Goal: Communication & Community: Ask a question

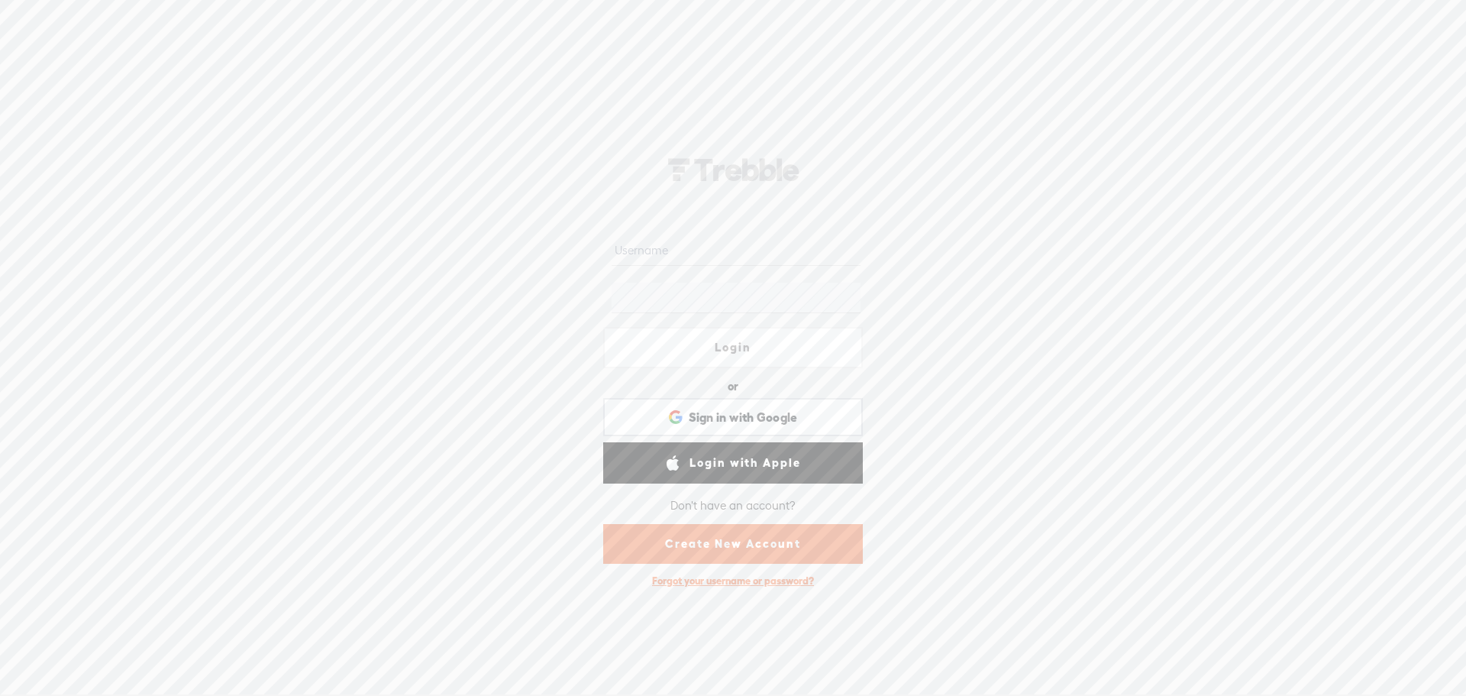
click at [0, 694] on nordpass-portal at bounding box center [0, 694] width 0 height 0
type input "lukewilson21"
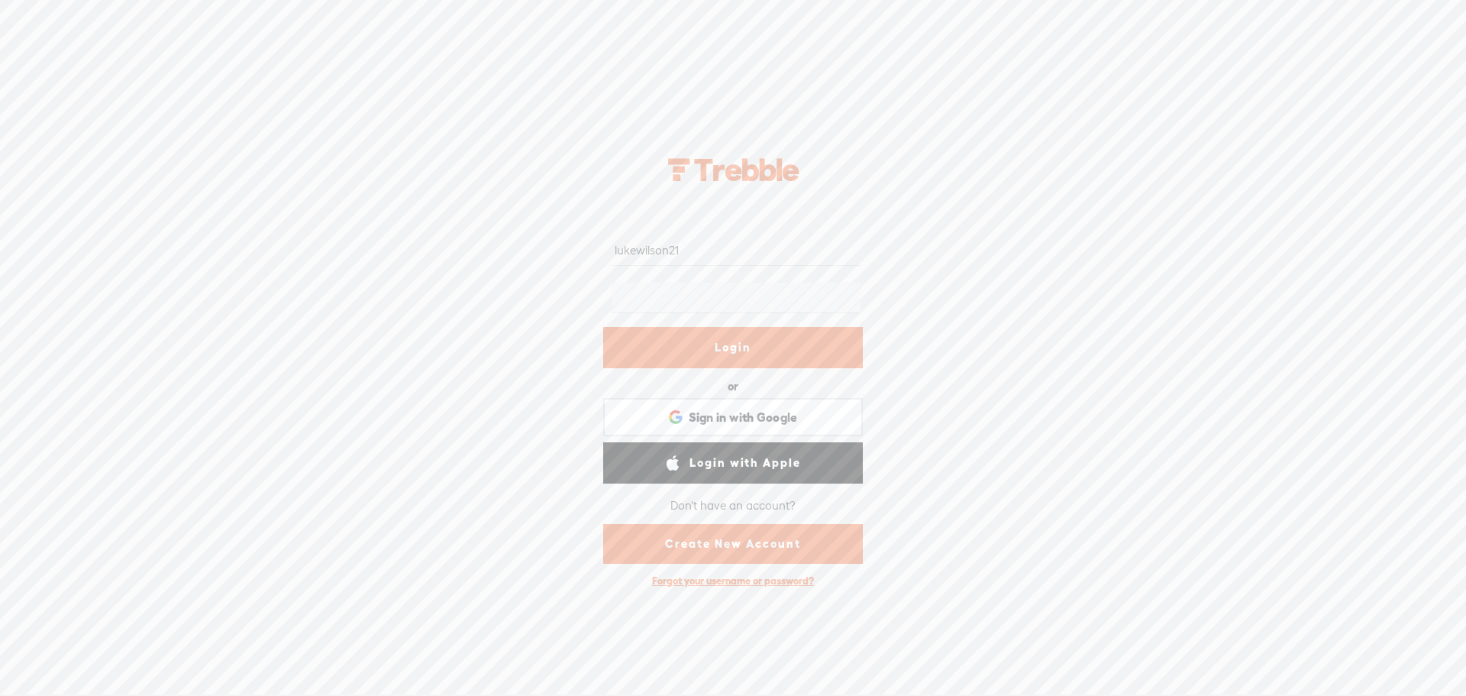
click at [721, 351] on link "Login" at bounding box center [733, 347] width 260 height 41
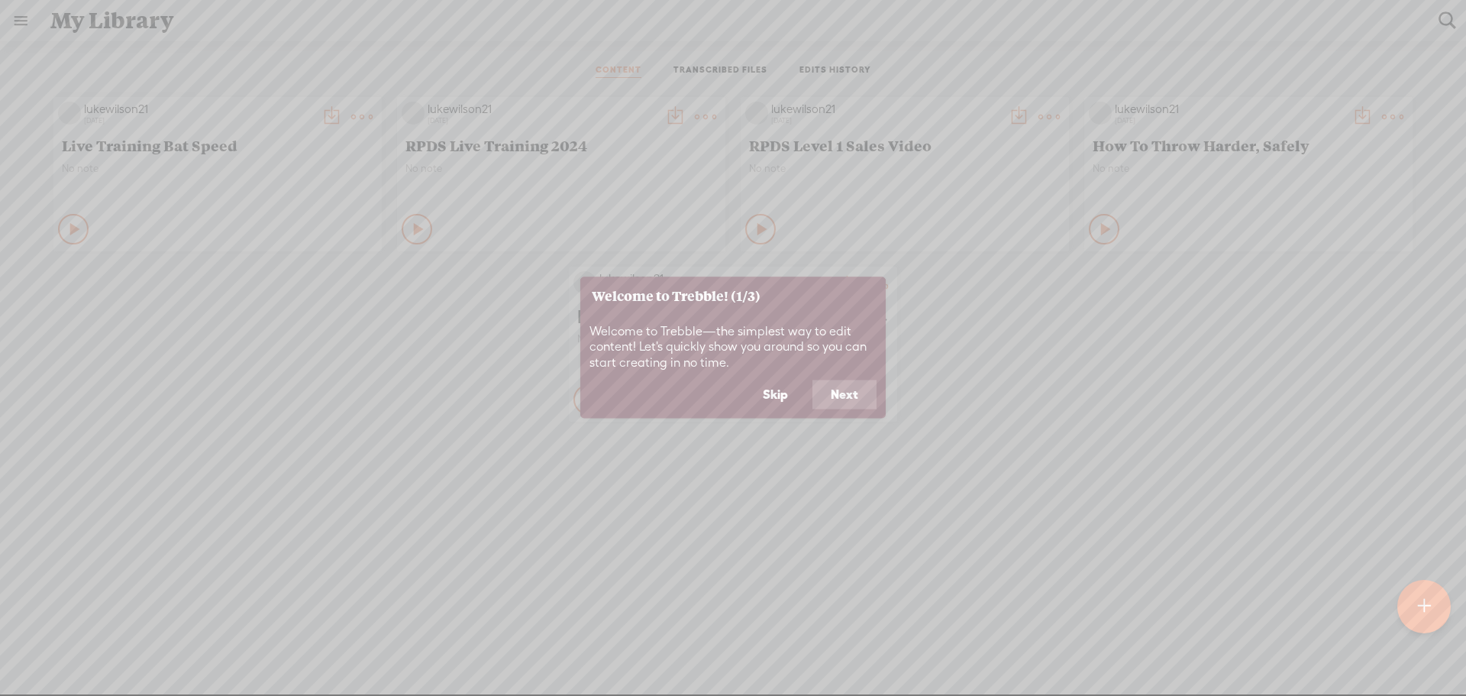
click at [850, 390] on button "Next" at bounding box center [845, 394] width 64 height 29
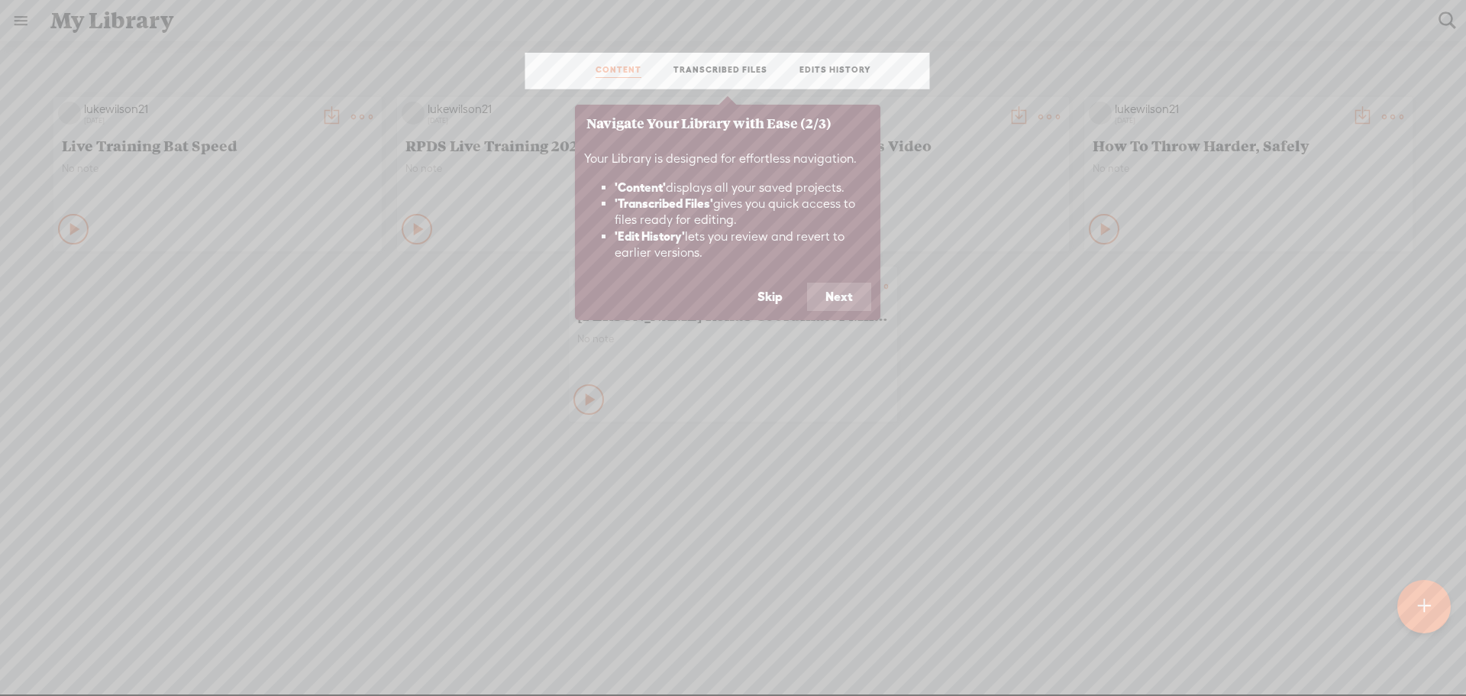
click at [837, 298] on button "Next" at bounding box center [839, 297] width 64 height 29
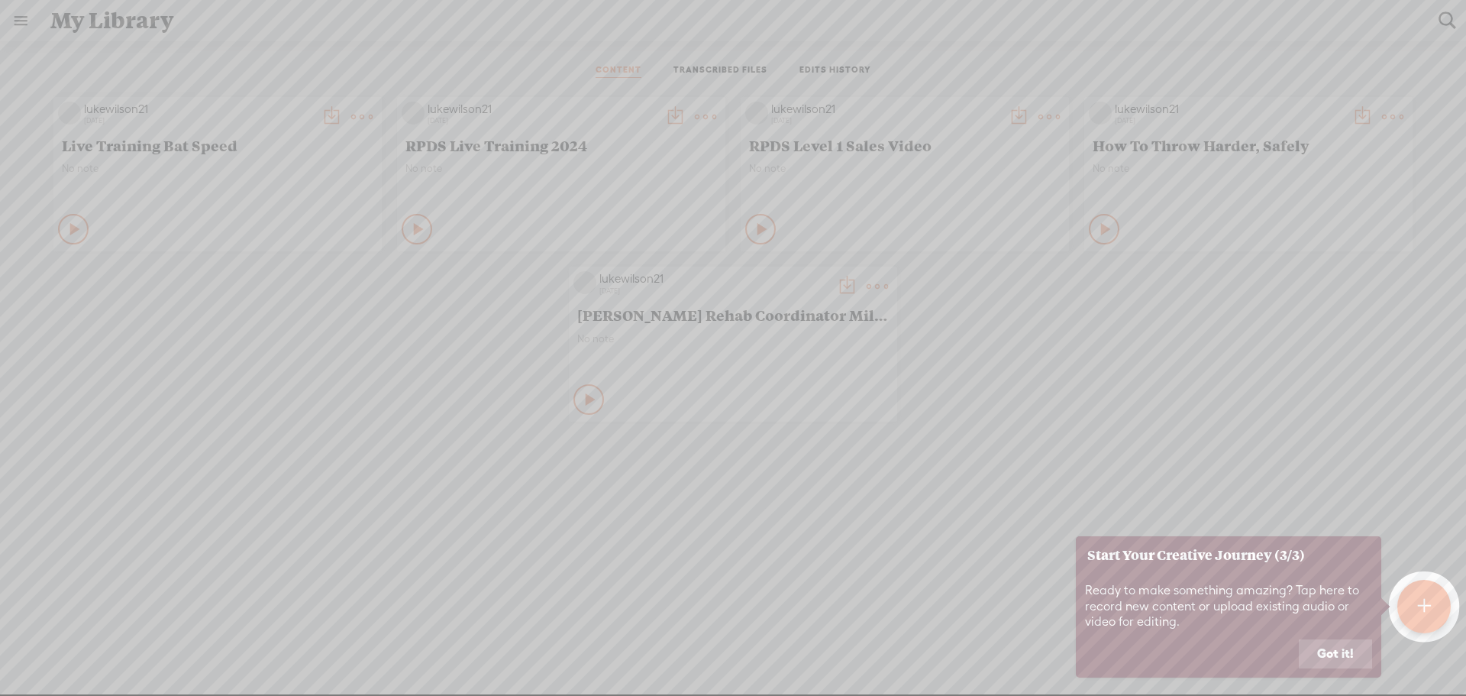
click at [1340, 652] on button "Got it!" at bounding box center [1335, 653] width 73 height 29
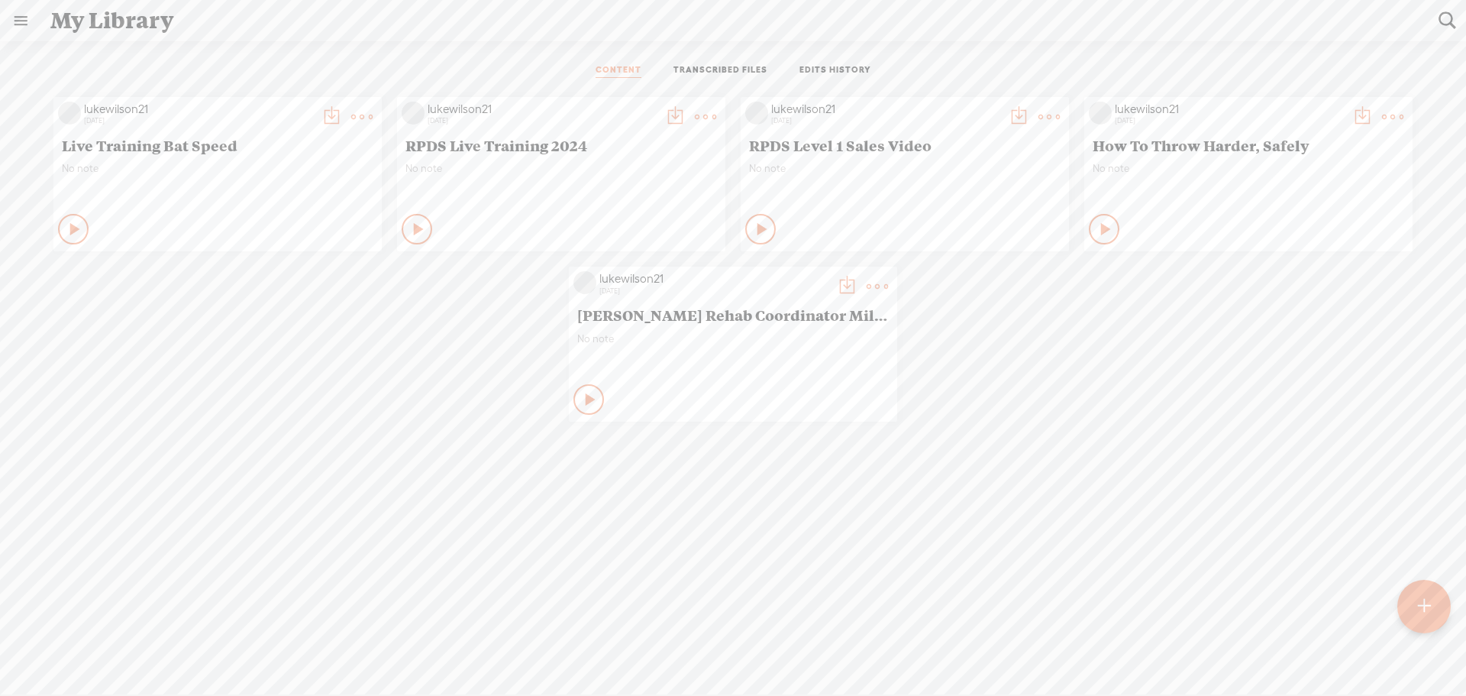
click at [373, 128] on t at bounding box center [361, 116] width 21 height 21
click at [766, 508] on link "Delete" at bounding box center [799, 513] width 153 height 35
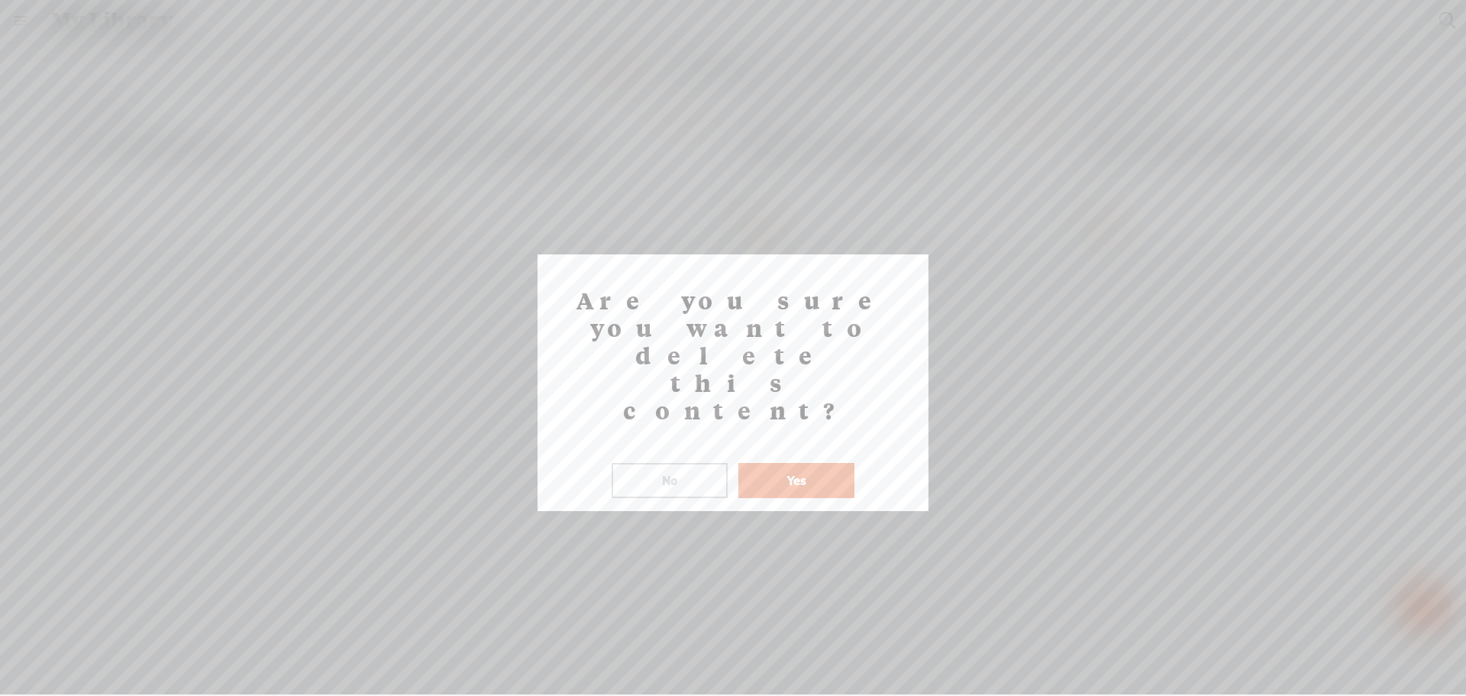
click at [810, 463] on button "Yes" at bounding box center [797, 480] width 116 height 35
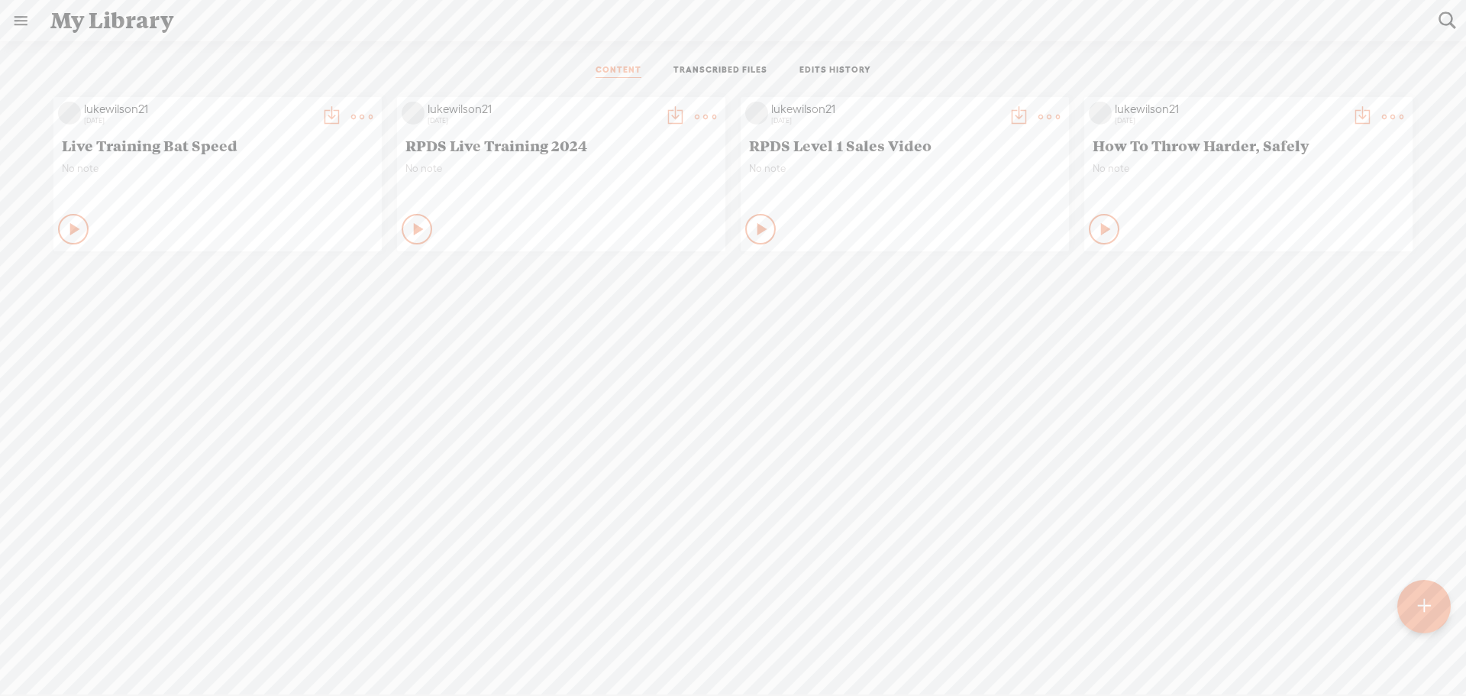
click at [16, 23] on link at bounding box center [21, 21] width 40 height 40
click at [87, 654] on div "SETTINGS" at bounding box center [81, 660] width 56 height 13
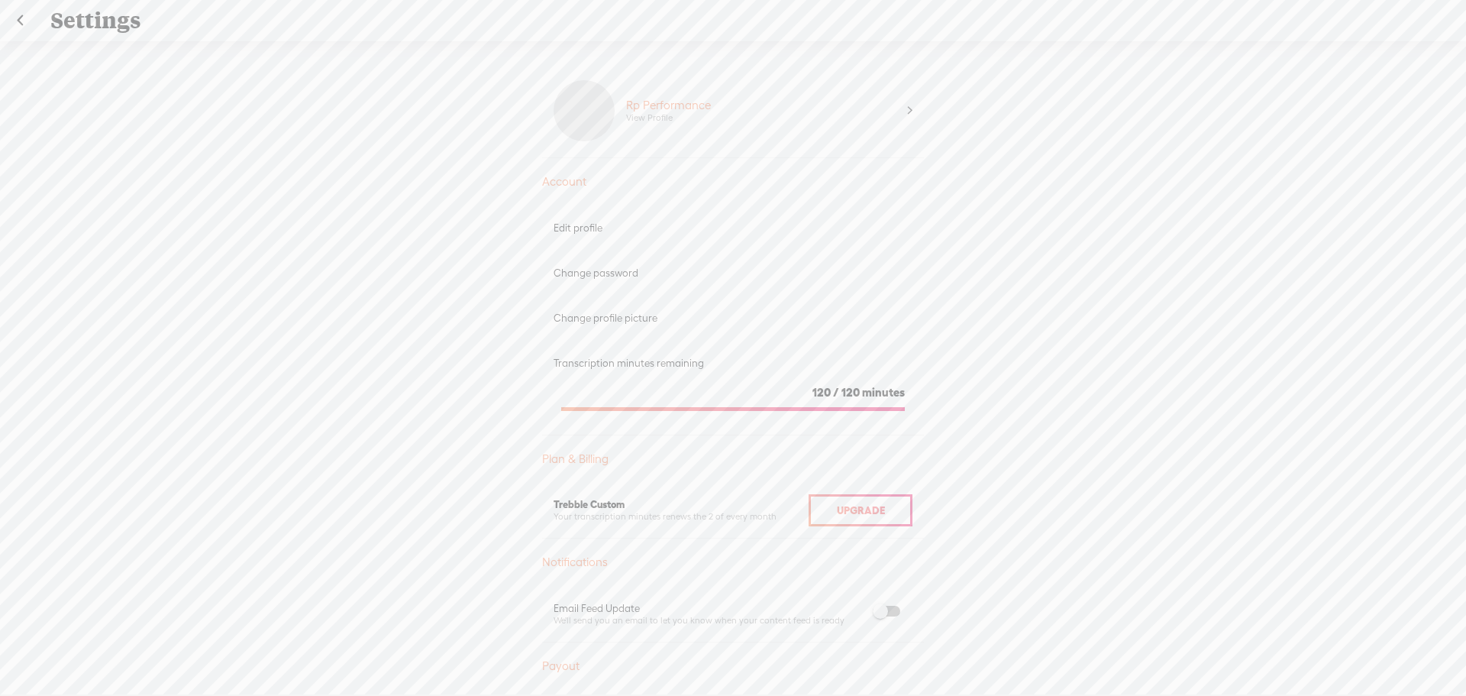
click at [26, 18] on link at bounding box center [20, 21] width 38 height 40
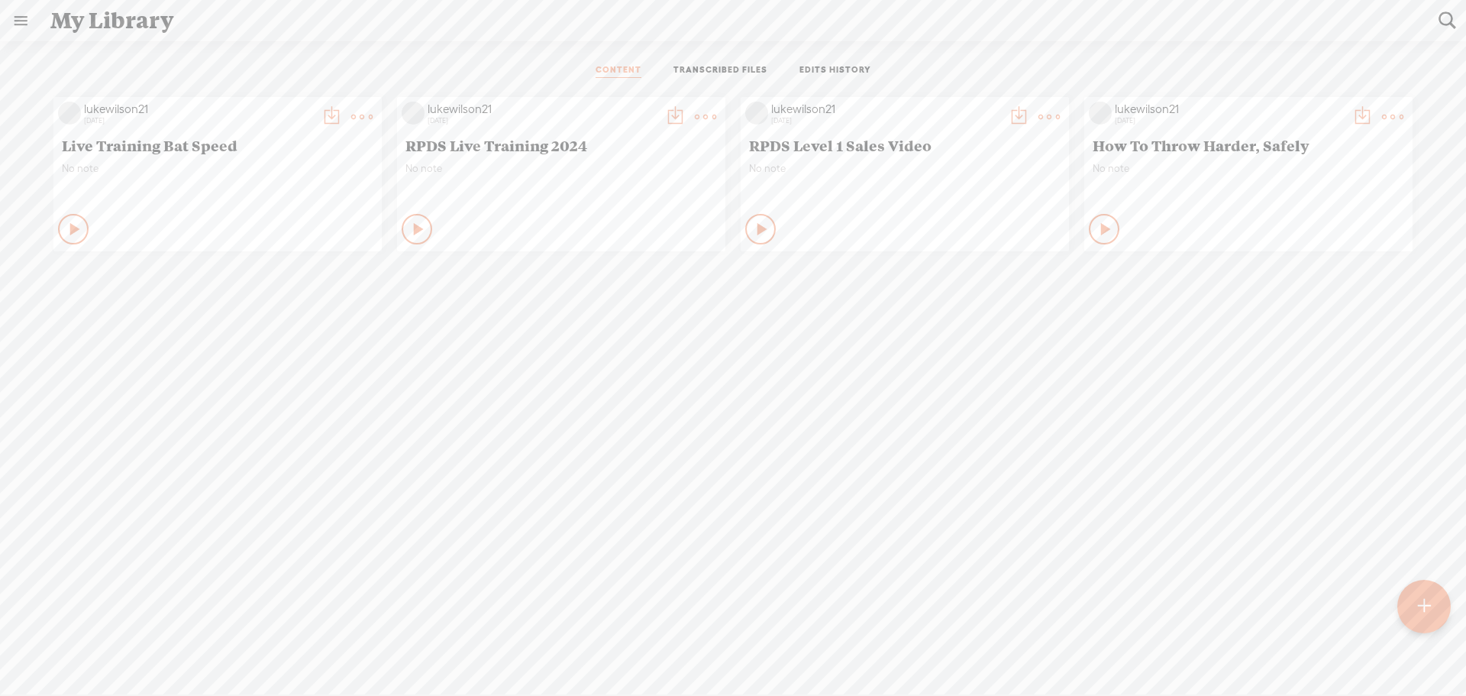
click at [726, 71] on link "TRANSCRIBED FILES" at bounding box center [721, 71] width 94 height 14
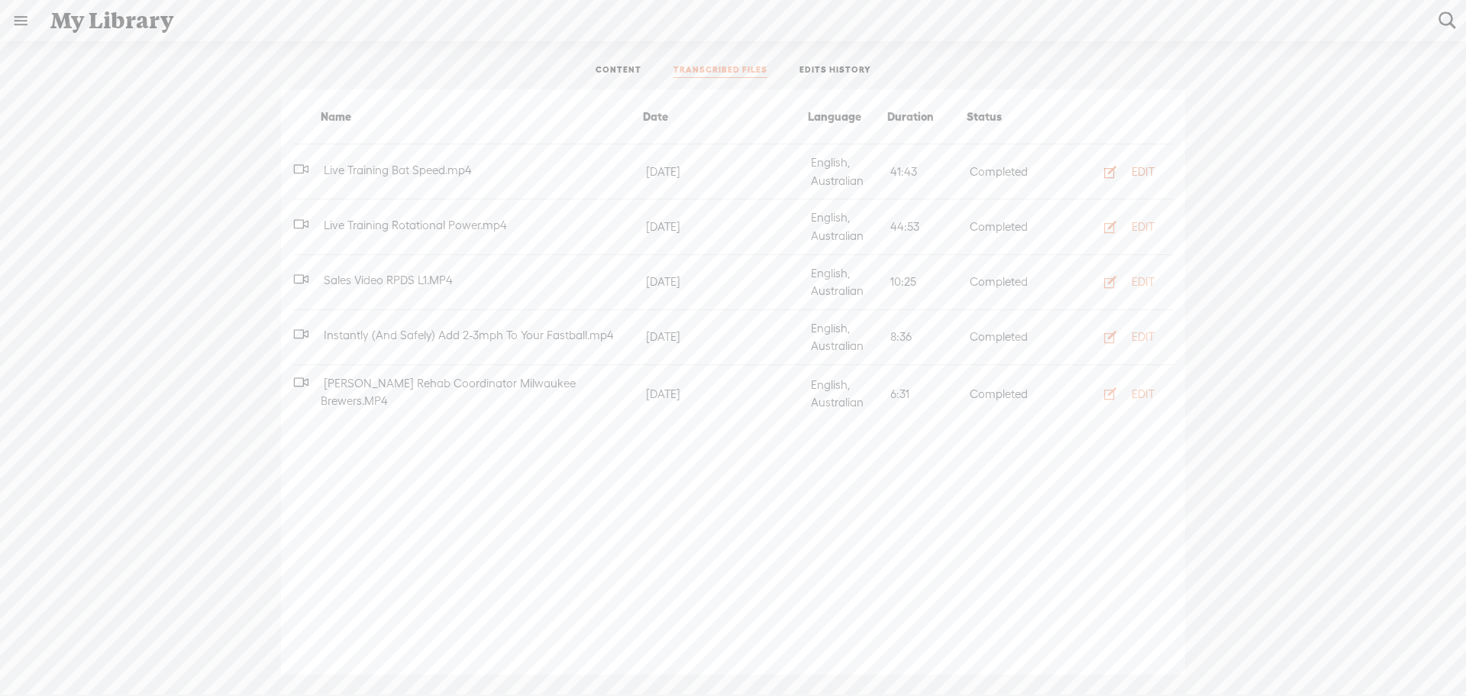
click at [1142, 173] on div "EDIT" at bounding box center [1143, 171] width 23 height 15
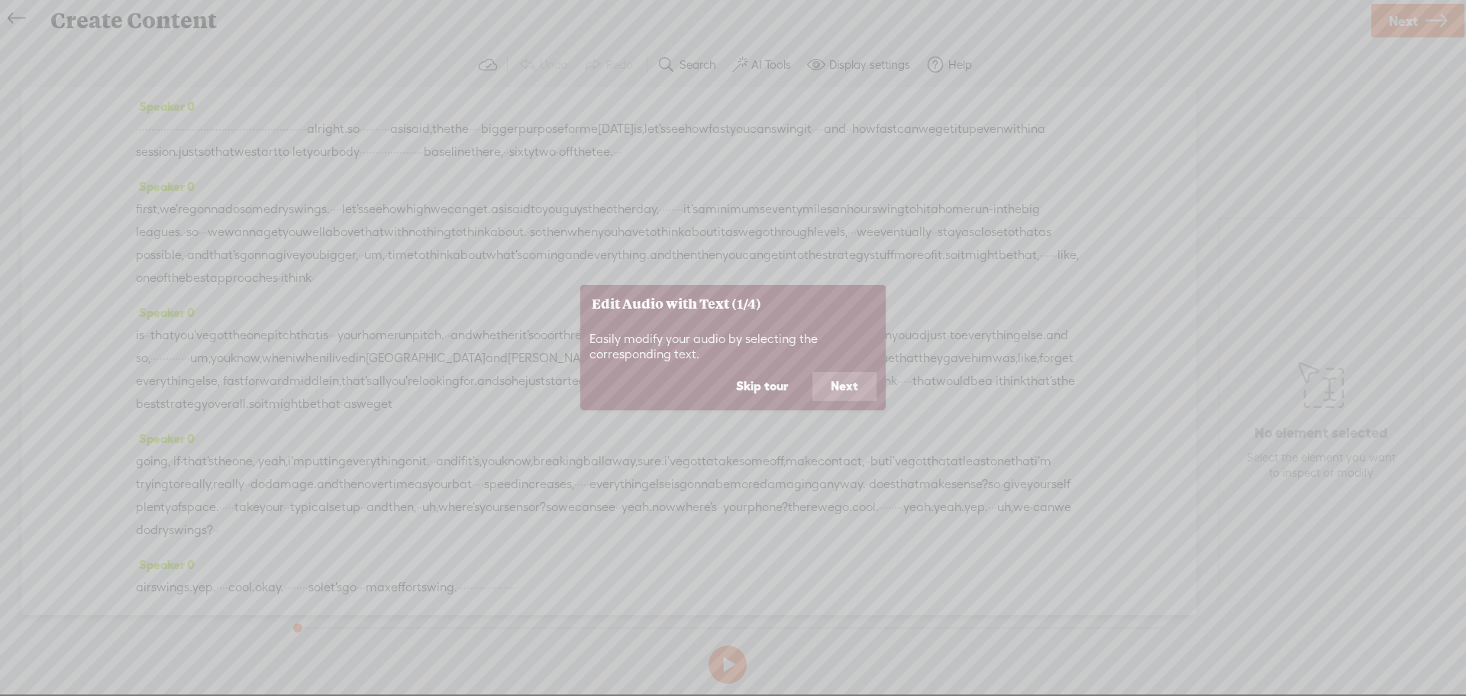
click at [823, 393] on button "Next" at bounding box center [845, 386] width 64 height 29
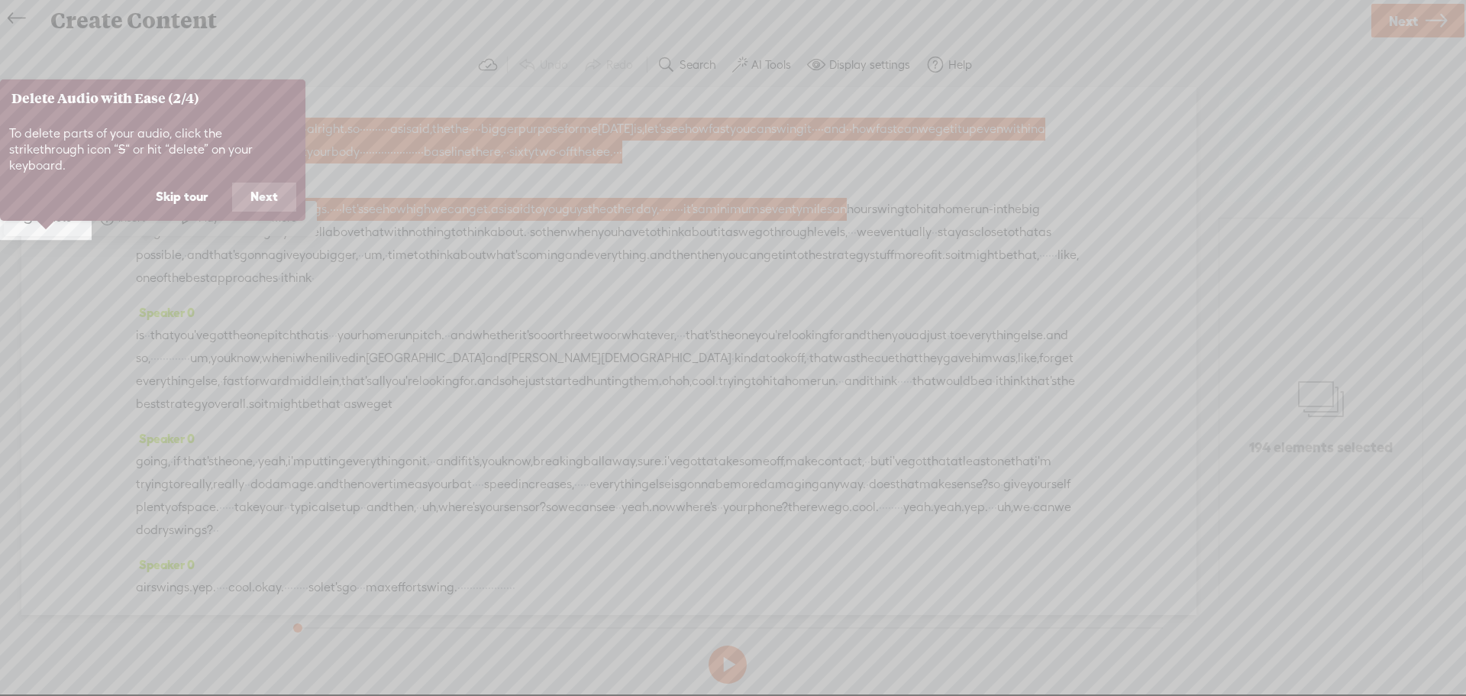
click at [265, 183] on button "Next" at bounding box center [264, 197] width 64 height 29
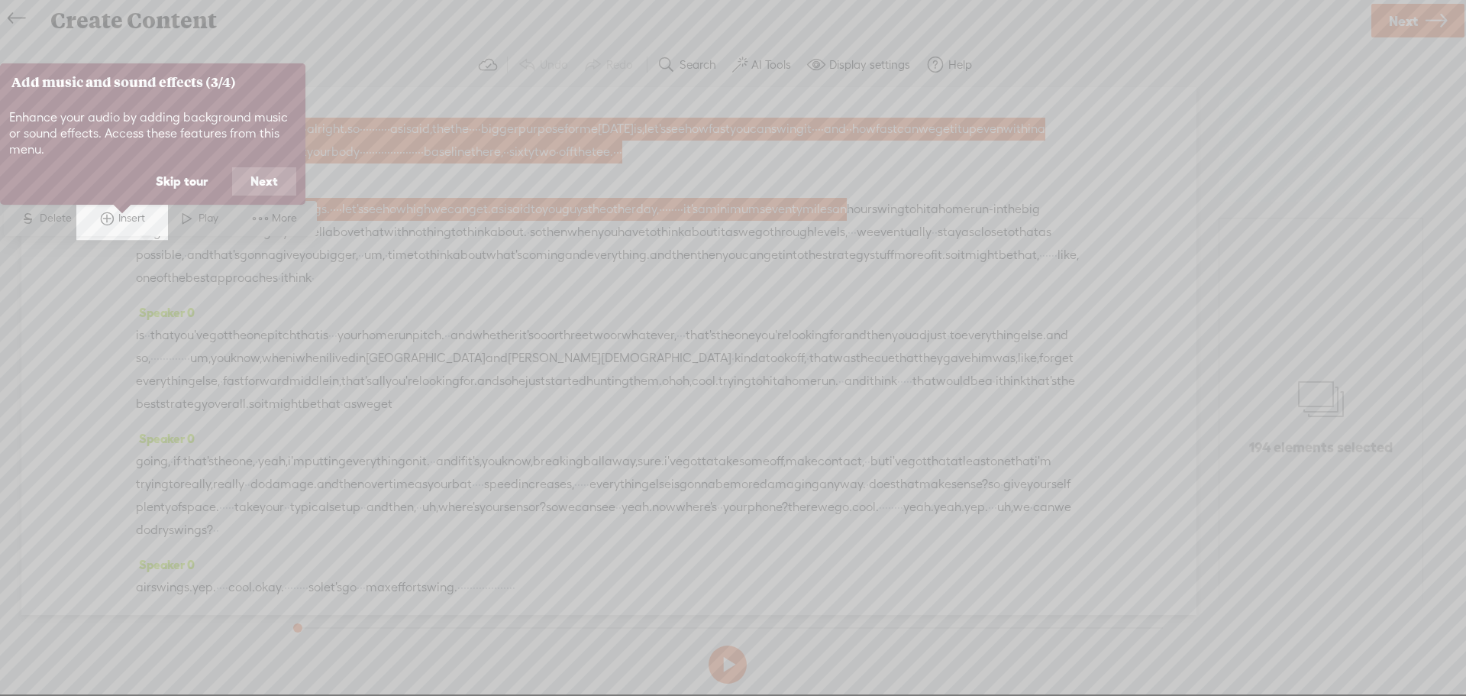
click at [265, 180] on button "Next" at bounding box center [264, 181] width 64 height 29
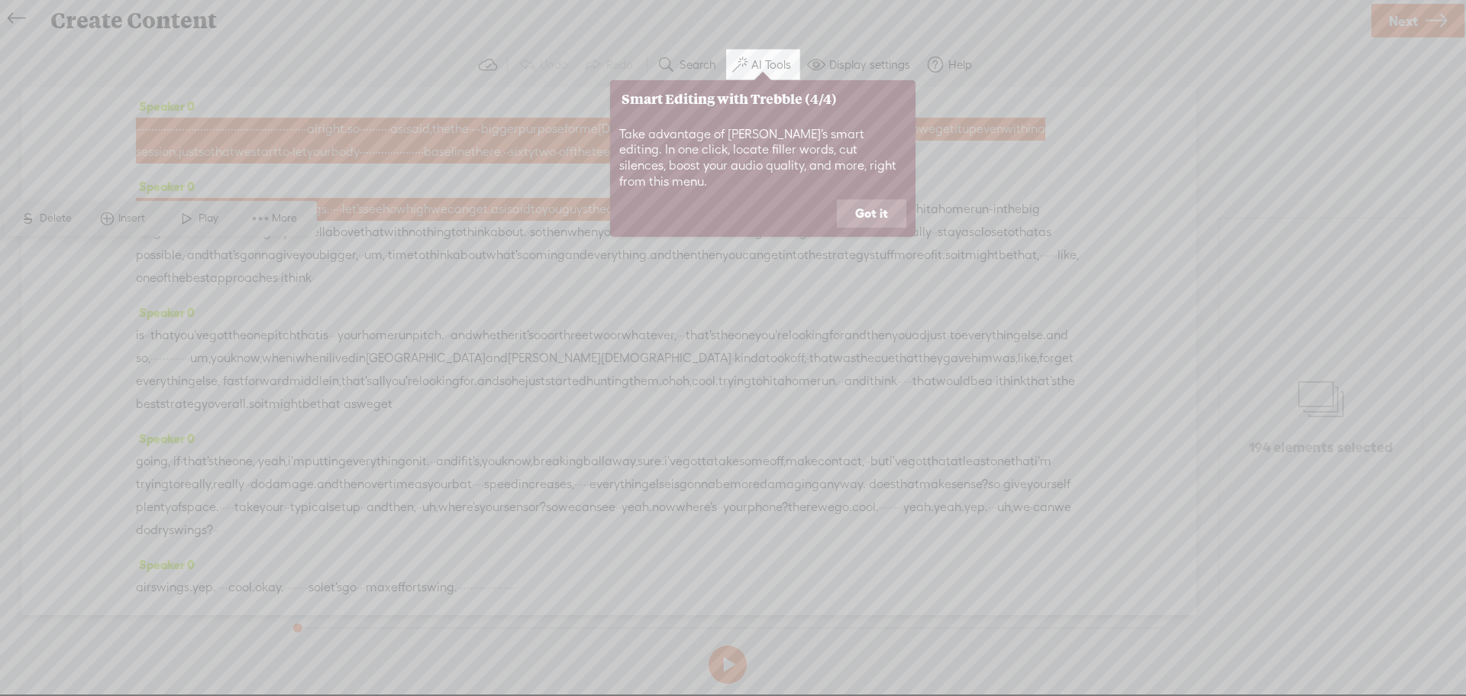
click at [881, 201] on button "Got it" at bounding box center [872, 213] width 70 height 29
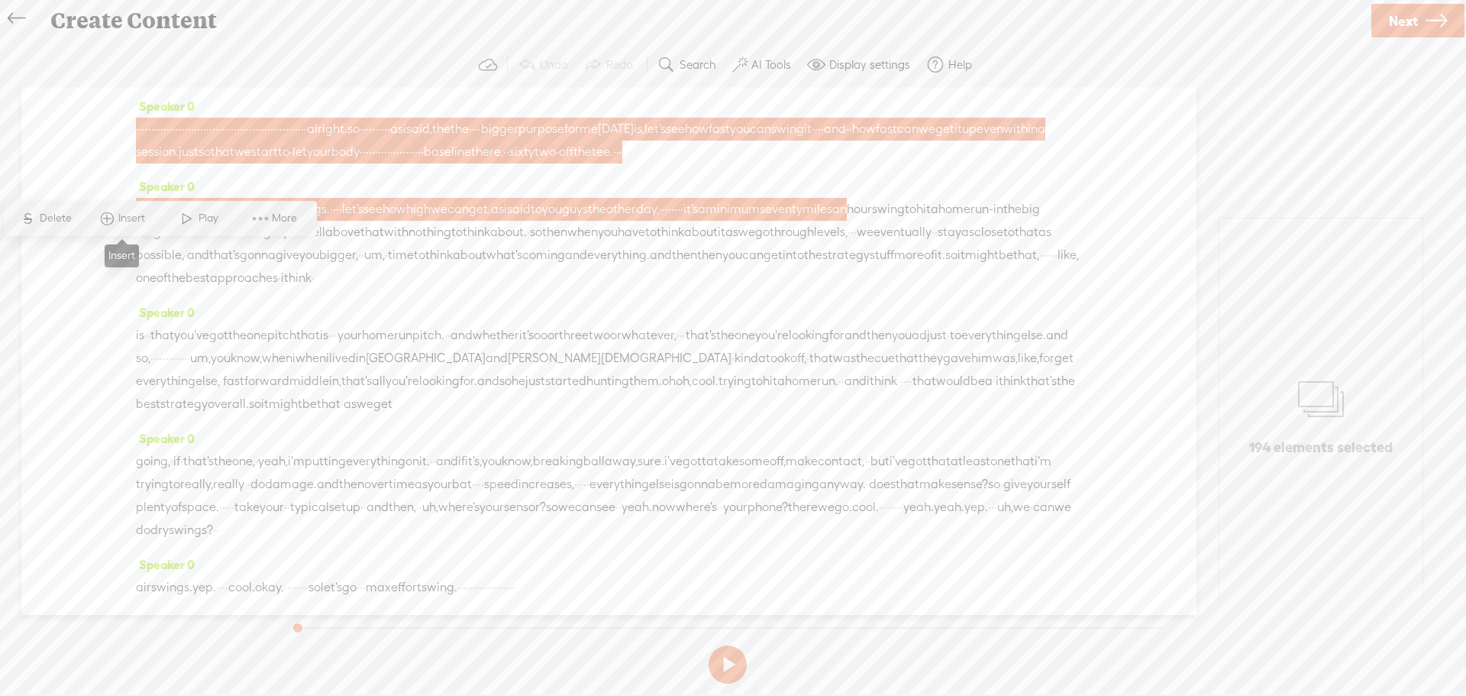
click at [139, 214] on span "Insert" at bounding box center [133, 218] width 31 height 15
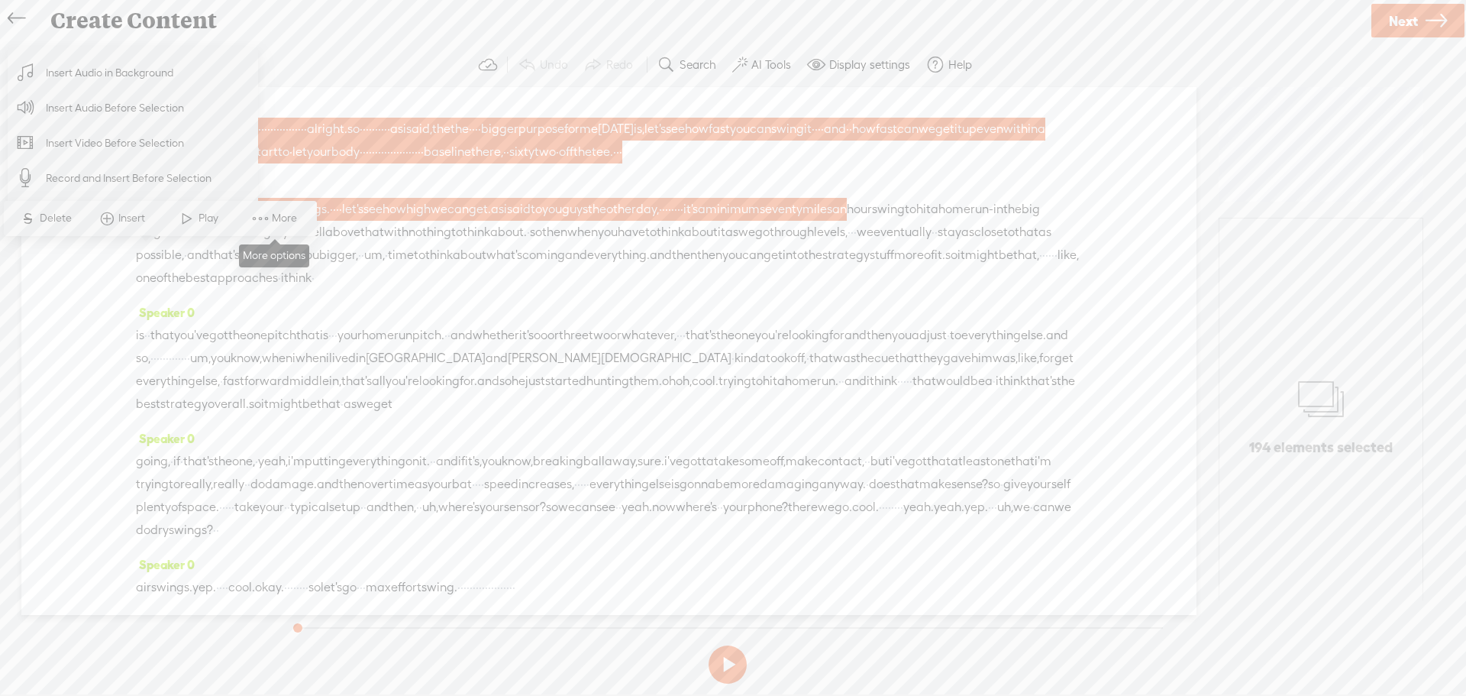
click at [268, 221] on span at bounding box center [260, 218] width 23 height 27
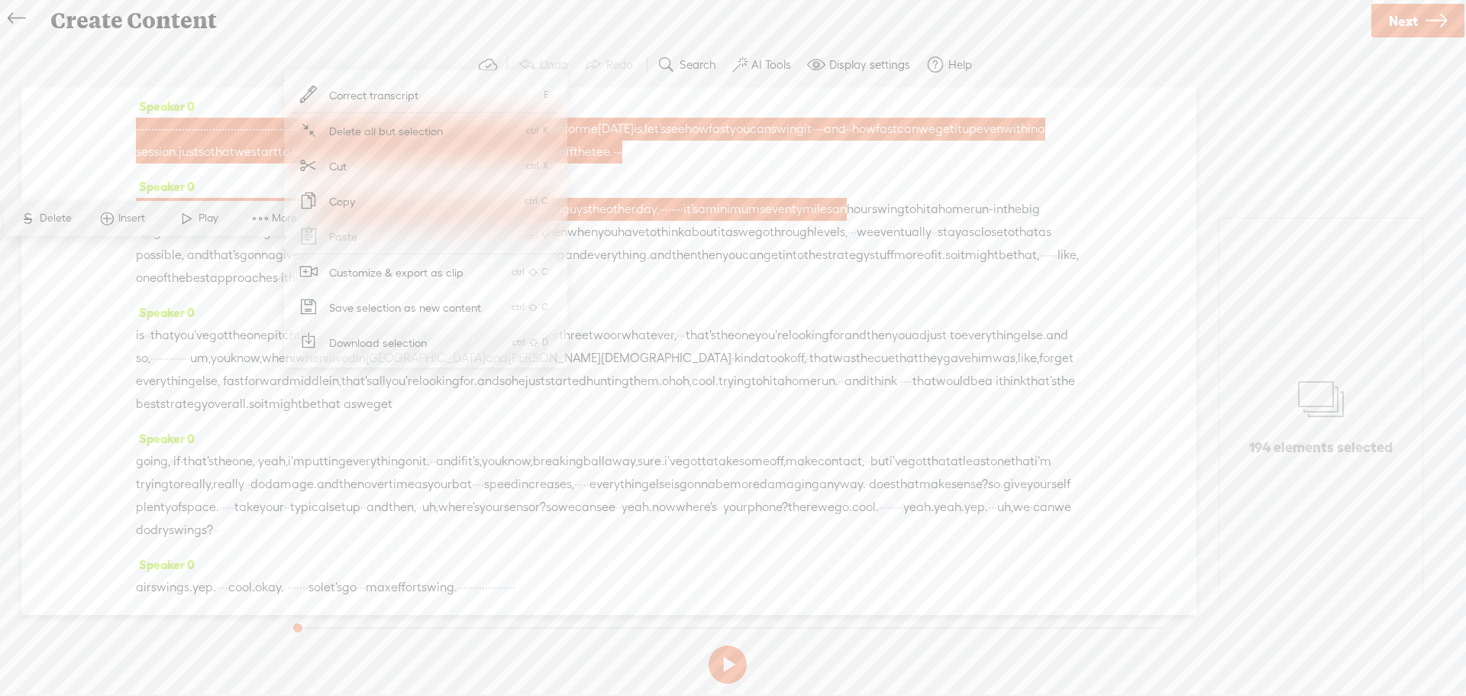
click at [1039, 44] on section "Undo Redo Search Remove Background Noise AI Tools Configure Magic Sound Enhance…" at bounding box center [727, 65] width 1424 height 44
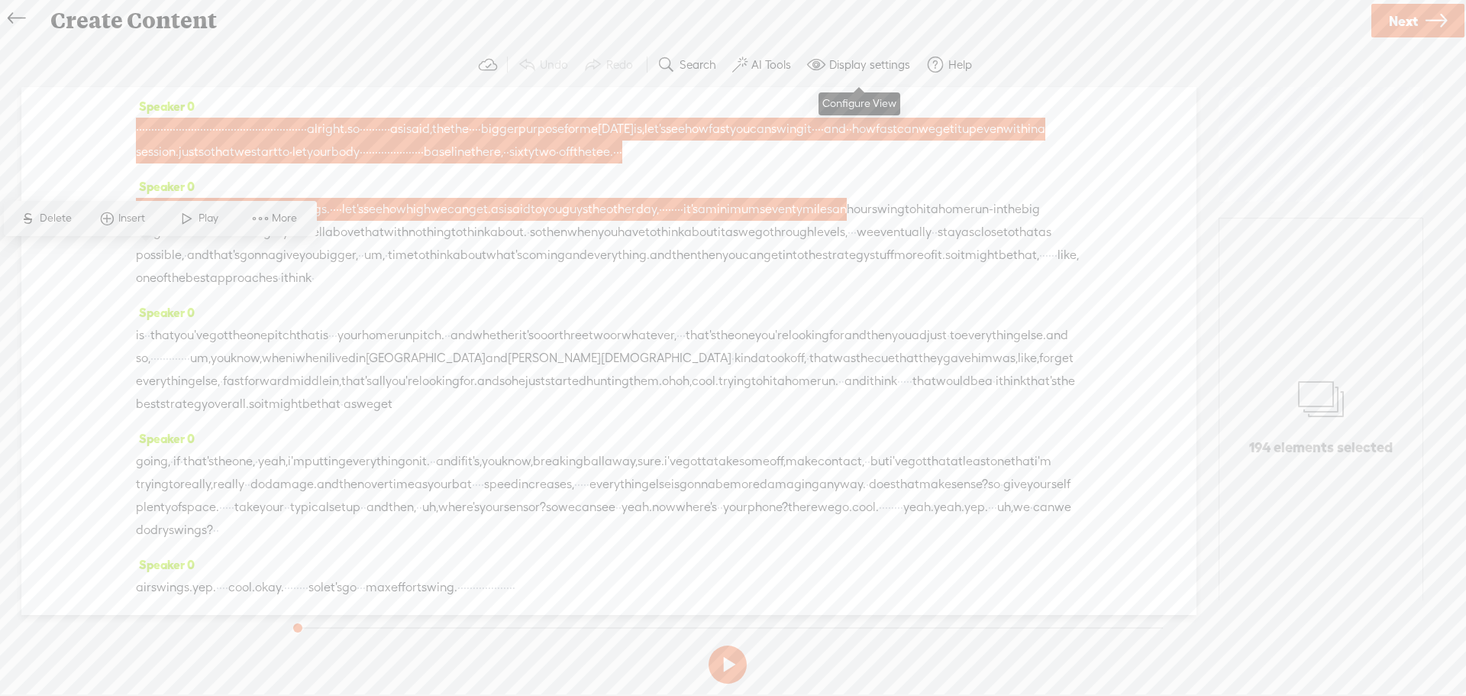
click at [854, 60] on label "Display settings" at bounding box center [869, 64] width 81 height 15
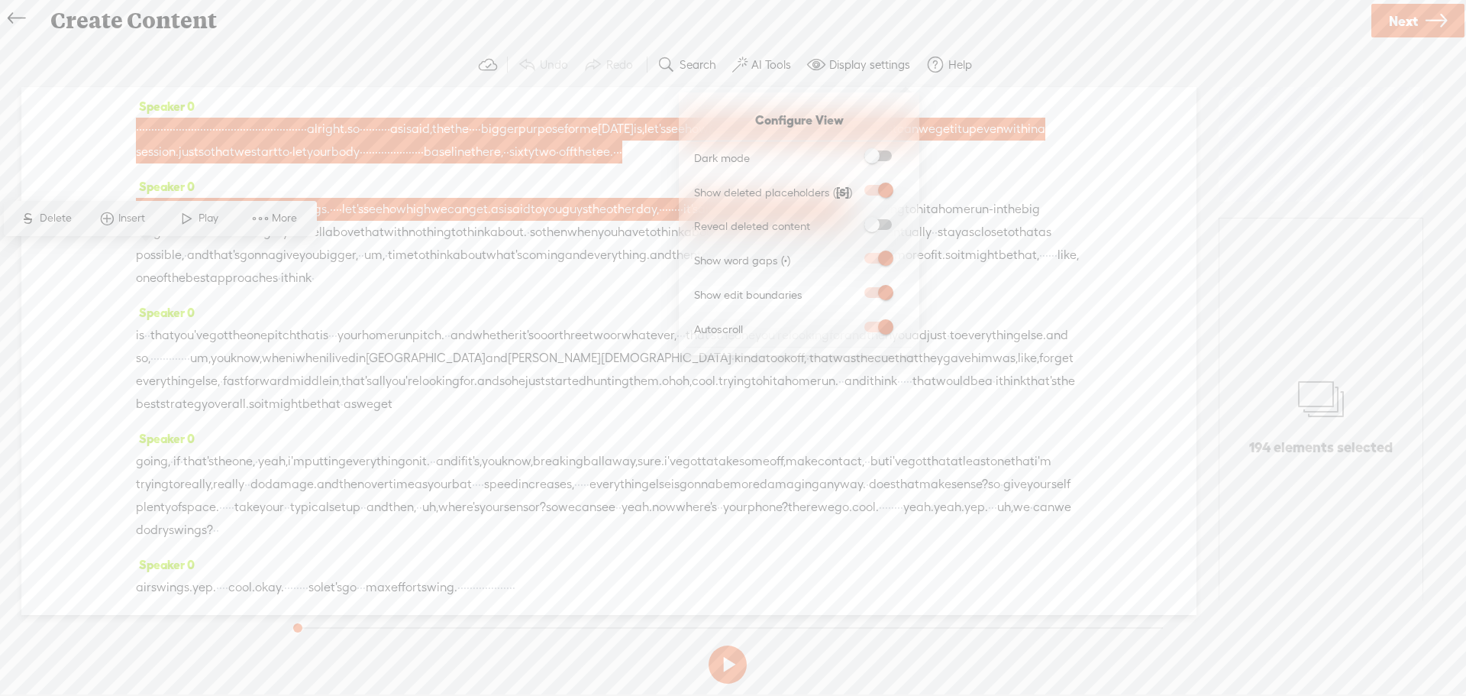
click at [854, 60] on label "Display settings" at bounding box center [869, 64] width 81 height 15
click at [1041, 53] on section "Undo Redo Search Remove Background Noise AI Tools Configure Magic Sound Enhance…" at bounding box center [727, 65] width 1424 height 44
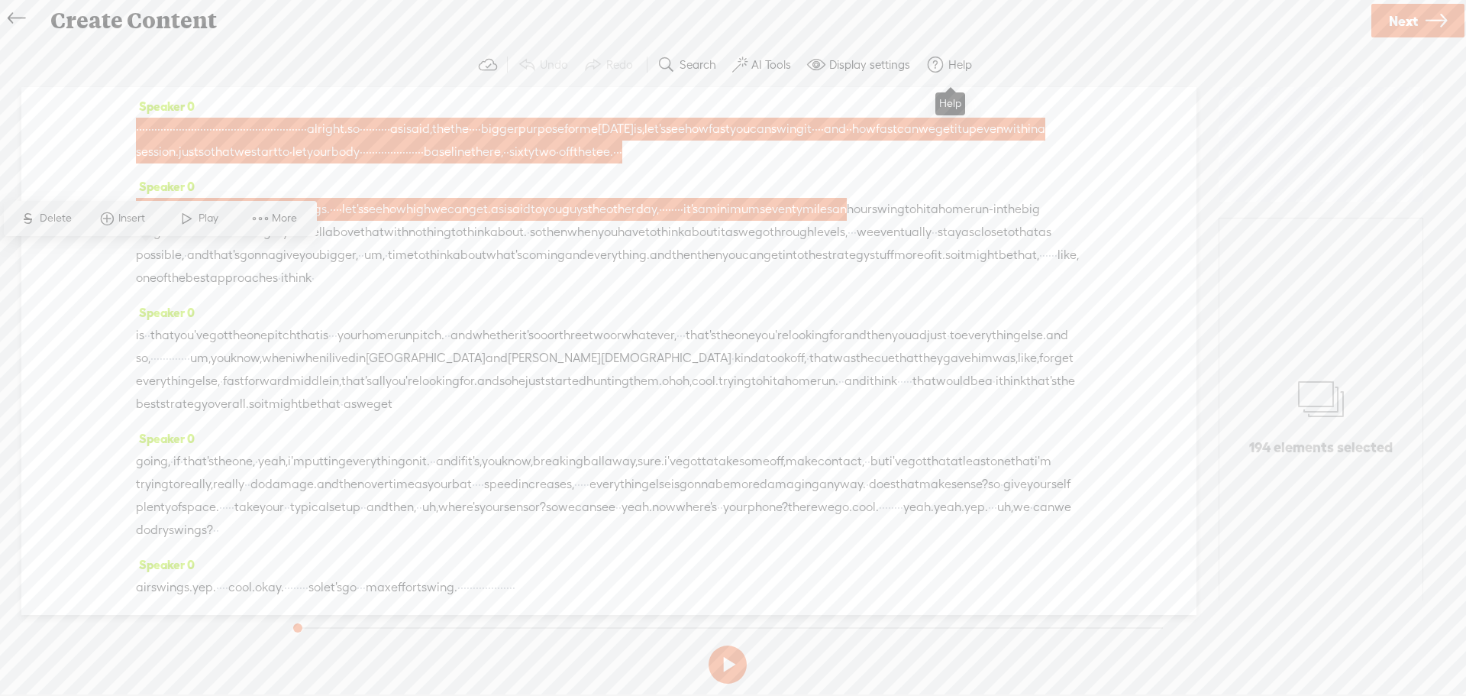
click at [942, 66] on span at bounding box center [935, 65] width 18 height 18
click at [893, 219] on span "Request a feature" at bounding box center [872, 223] width 102 height 34
click at [942, 70] on span at bounding box center [935, 65] width 18 height 18
click at [882, 160] on span "Message support" at bounding box center [870, 153] width 99 height 34
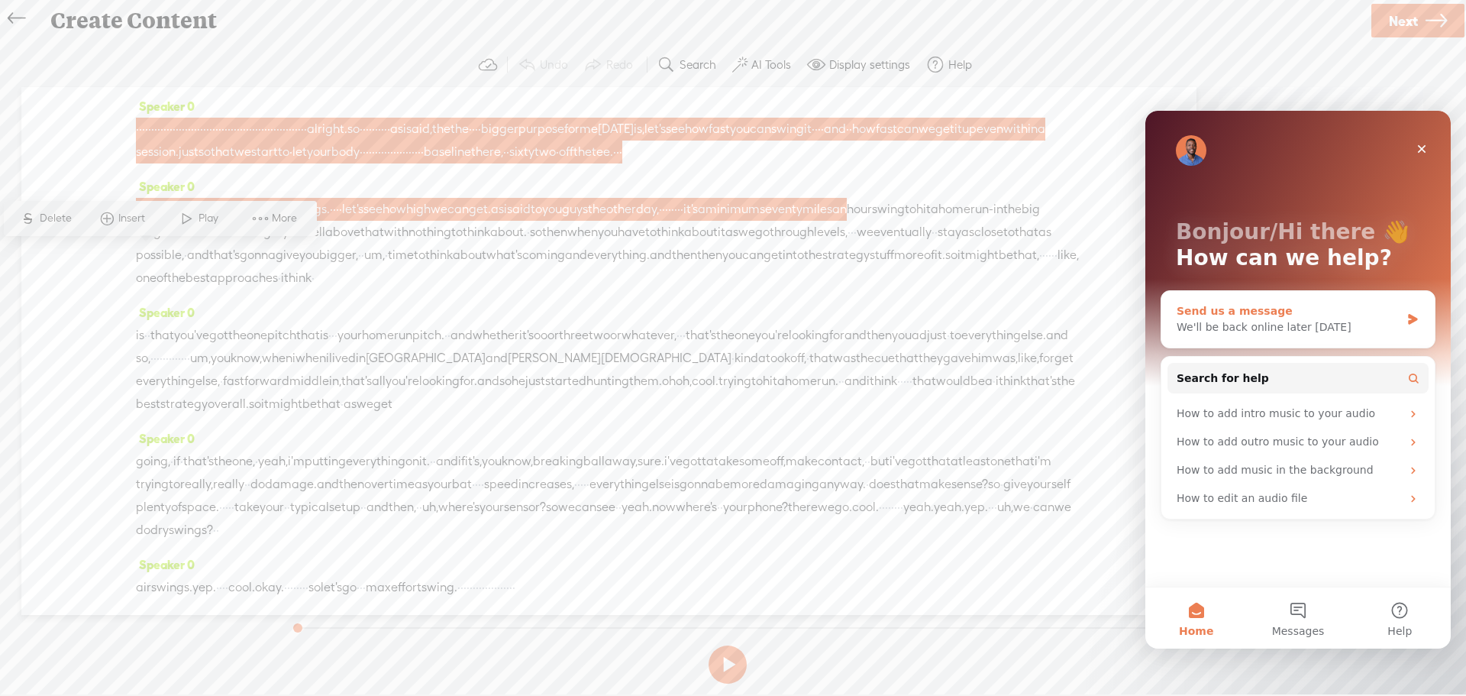
click at [1316, 313] on div "Send us a message" at bounding box center [1289, 311] width 224 height 16
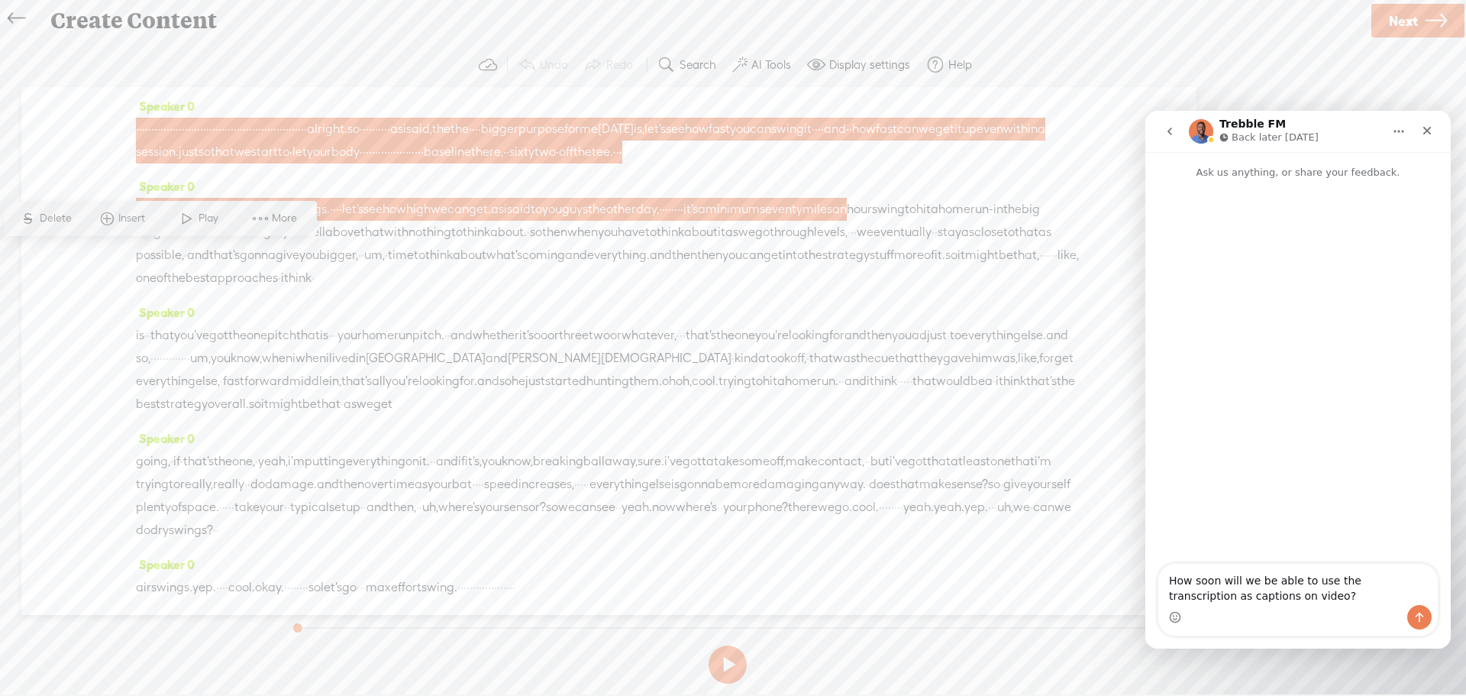
type textarea "How soon will we be able to use the transcription as captions on video?"
click at [1417, 615] on icon "Send a message…" at bounding box center [1420, 618] width 8 height 10
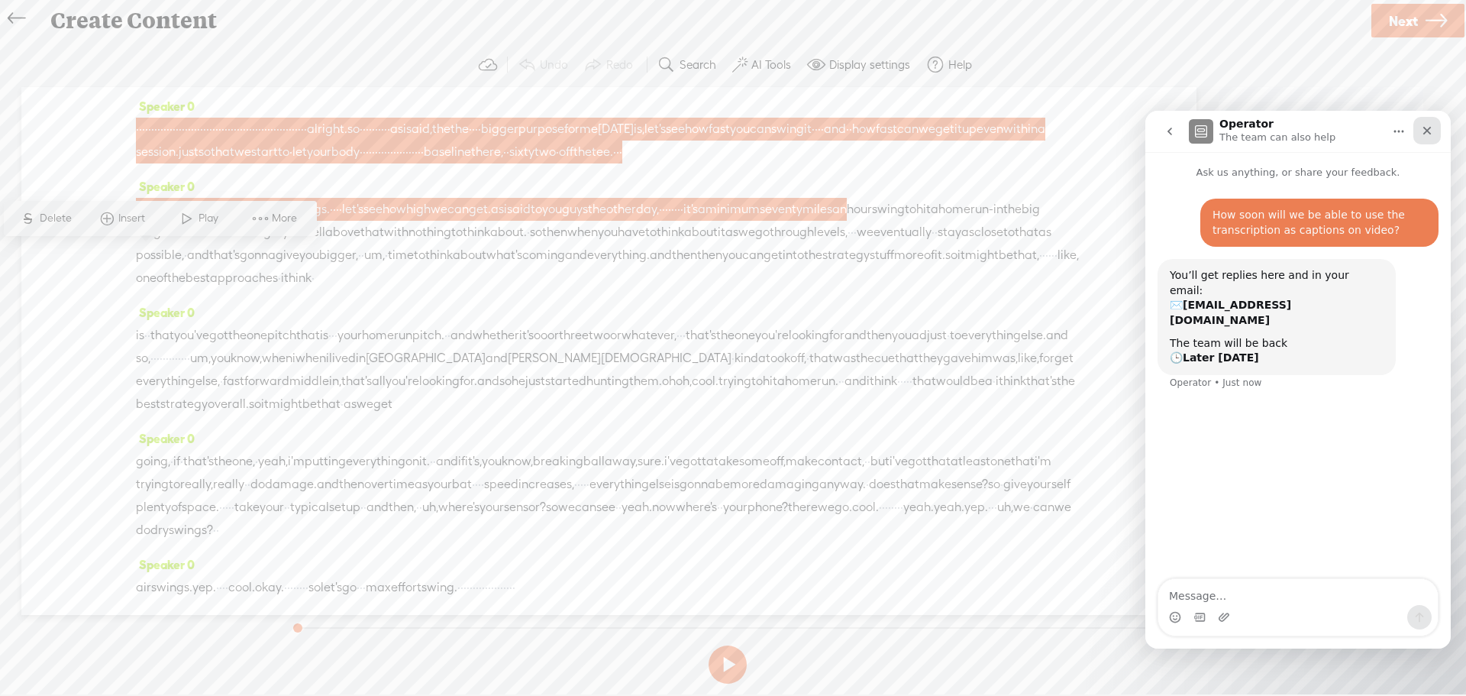
click at [1428, 121] on div "Close" at bounding box center [1427, 130] width 27 height 27
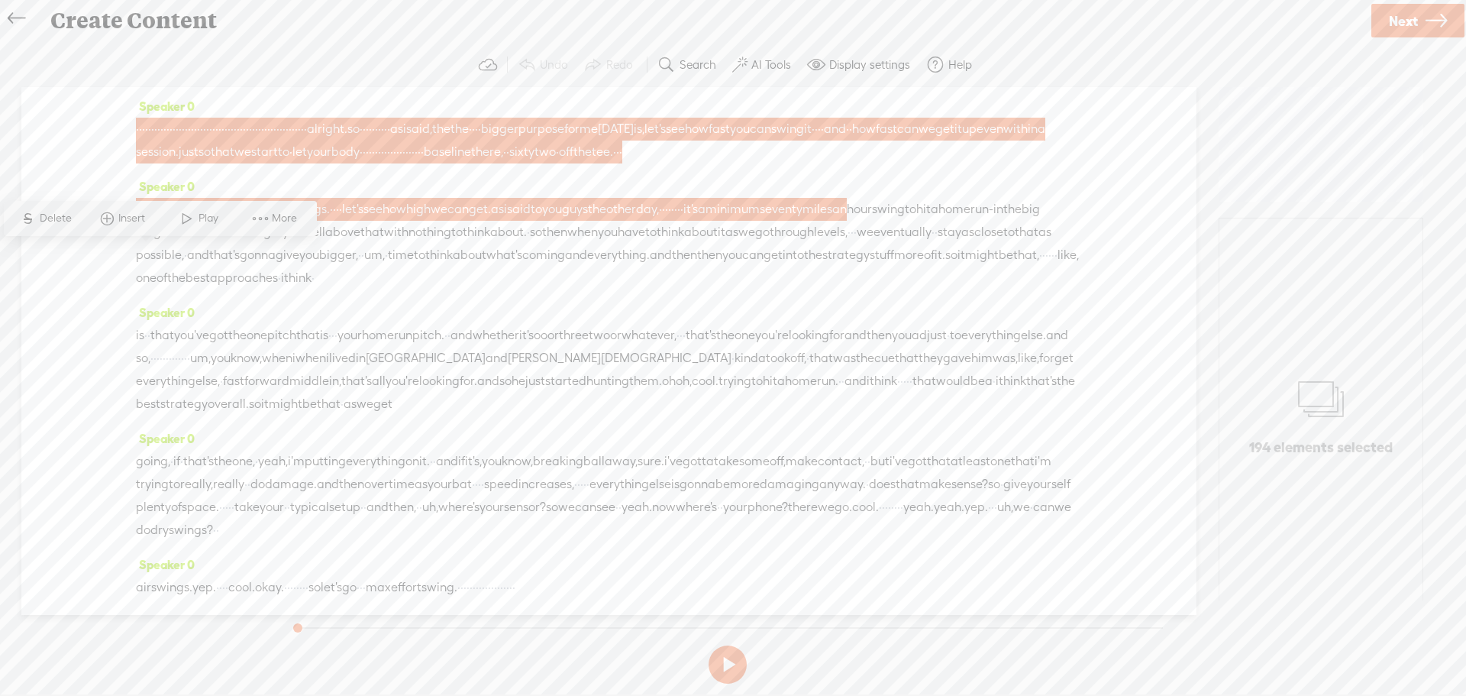
click at [11, 14] on icon at bounding box center [17, 19] width 18 height 34
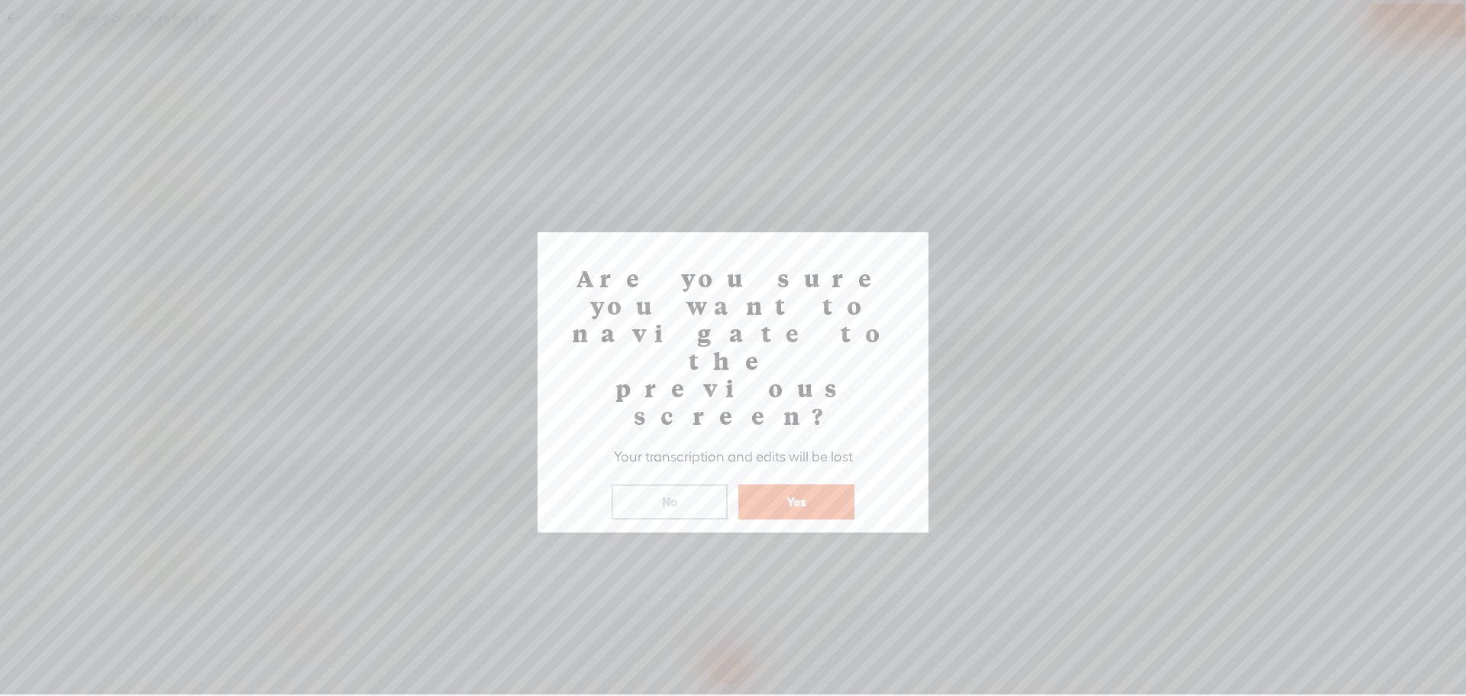
click at [788, 484] on button "Yes" at bounding box center [797, 501] width 116 height 35
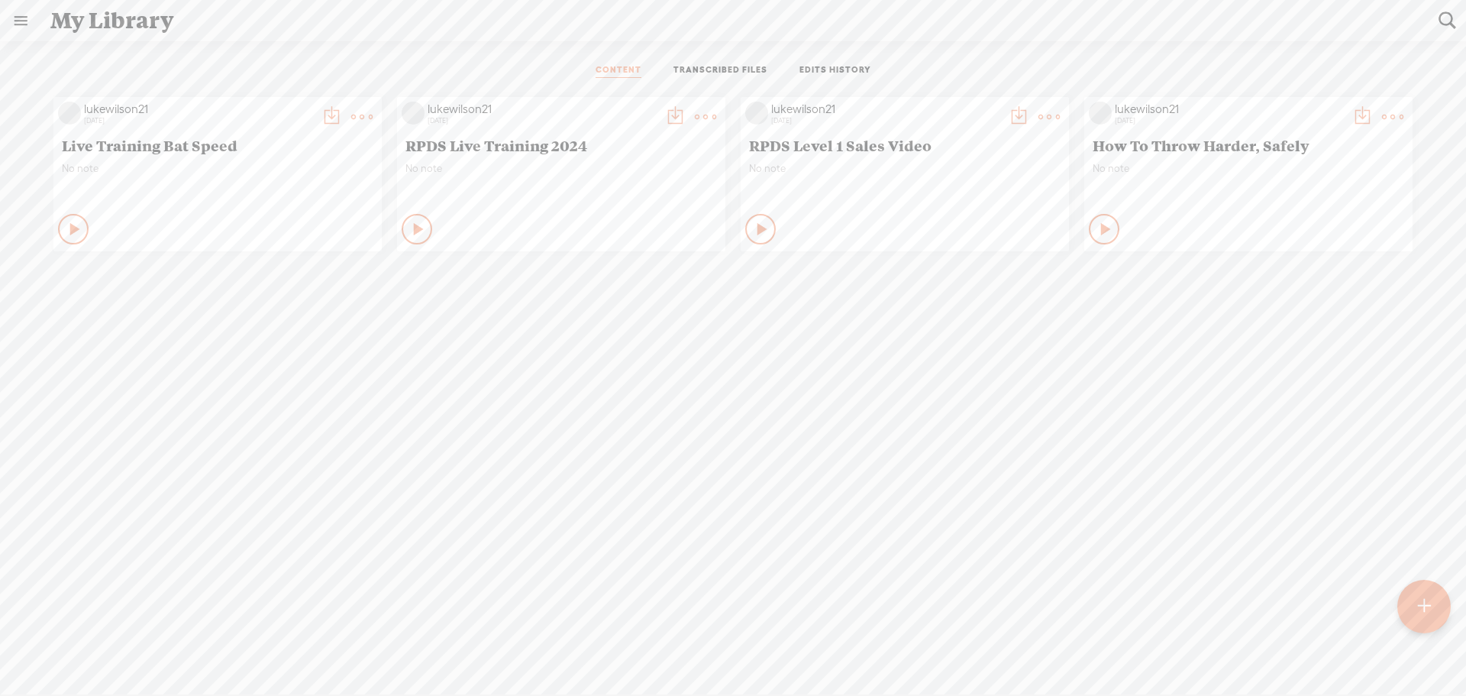
click at [13, 29] on link at bounding box center [21, 21] width 40 height 40
click at [114, 50] on div "lukewilson21" at bounding box center [103, 49] width 64 height 15
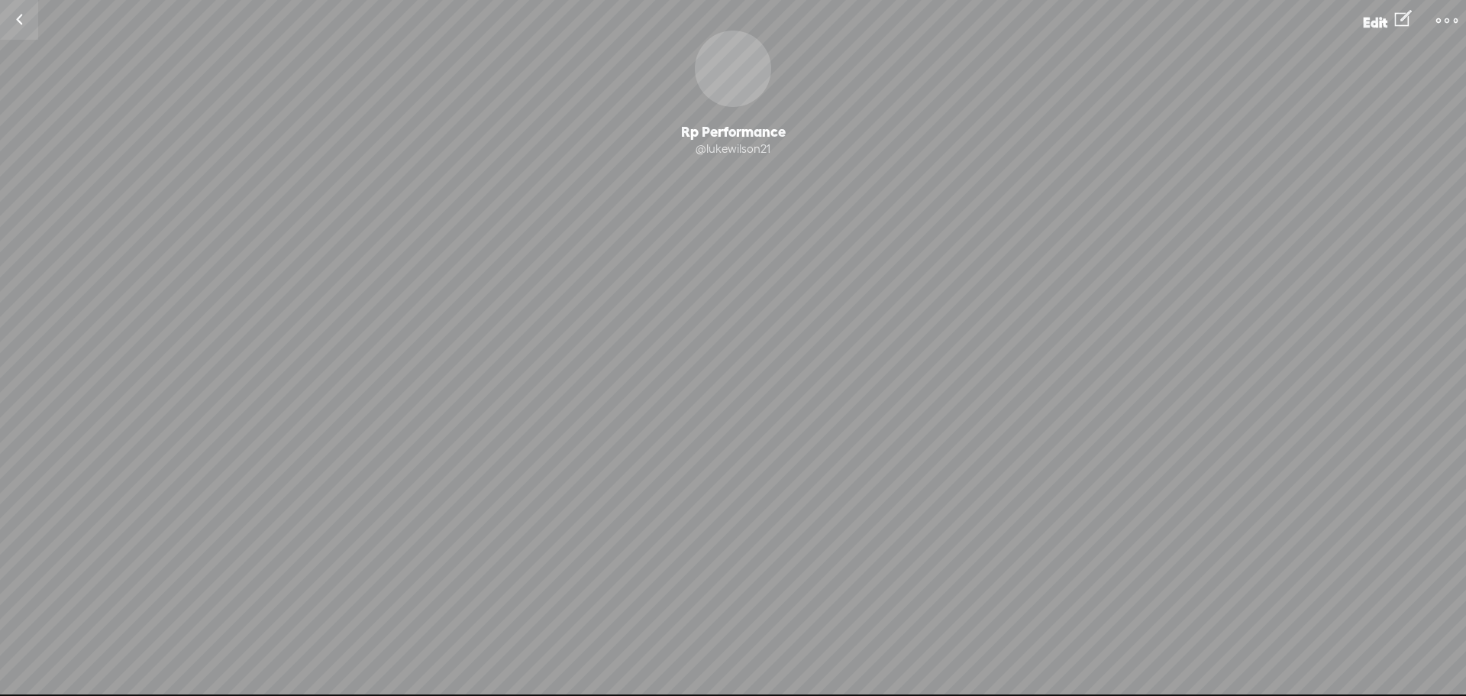
click at [1444, 24] on t at bounding box center [1447, 20] width 21 height 21
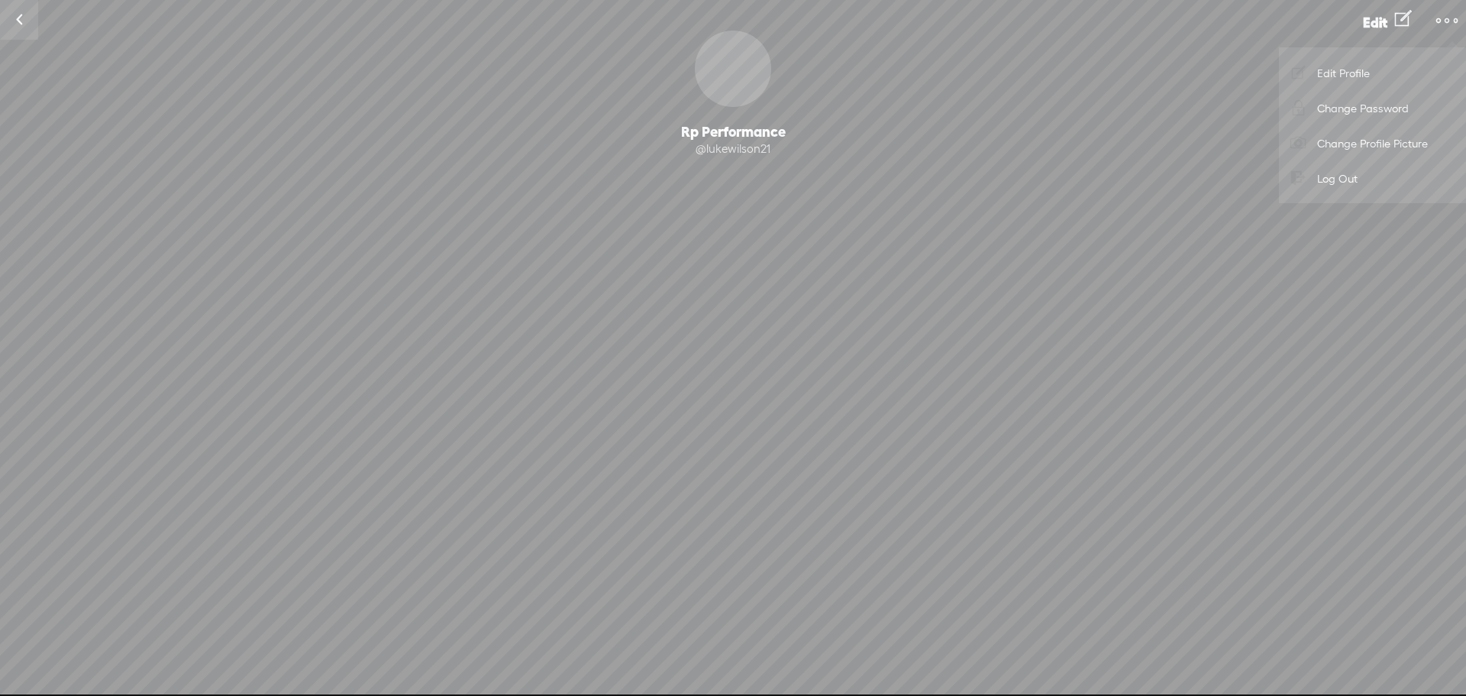
click at [1337, 179] on link "Log Out" at bounding box center [1373, 177] width 172 height 35
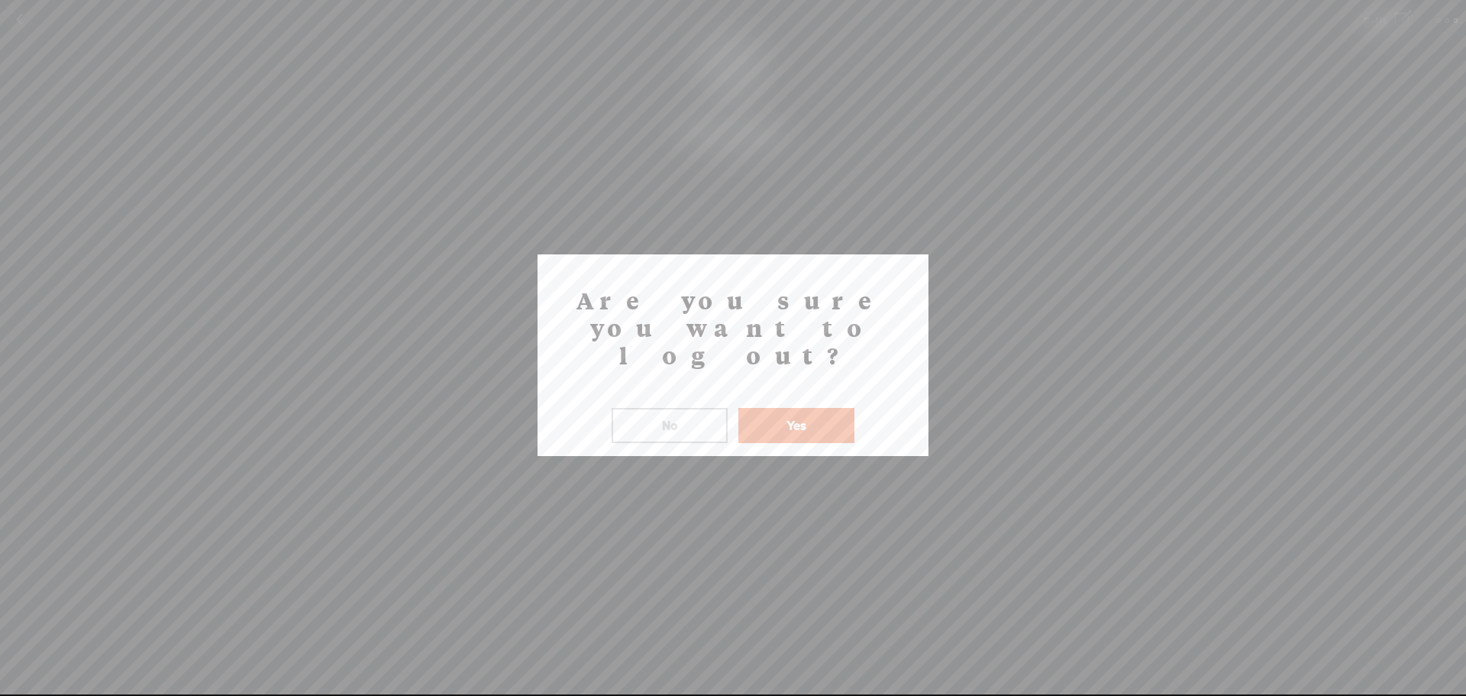
click at [810, 408] on button "Yes" at bounding box center [797, 425] width 116 height 35
